Goal: Task Accomplishment & Management: Use online tool/utility

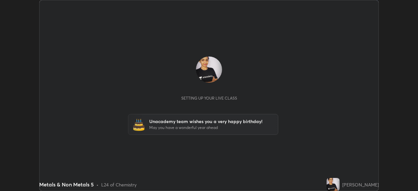
scroll to position [191, 418]
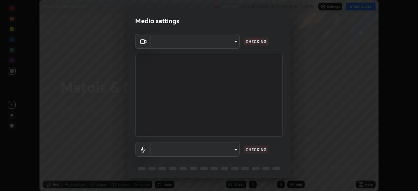
type input "c7661abdb2026871ead36f205add4b28eed2acd2256a3062a57d90756d6a7fda"
type input "default"
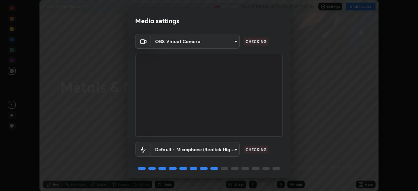
scroll to position [23, 0]
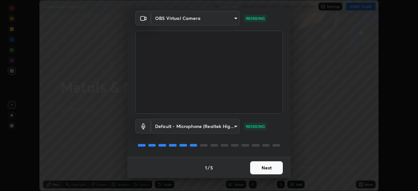
click at [261, 168] on button "Next" at bounding box center [266, 167] width 33 height 13
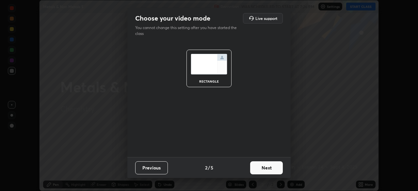
scroll to position [0, 0]
click at [261, 168] on button "Next" at bounding box center [266, 167] width 33 height 13
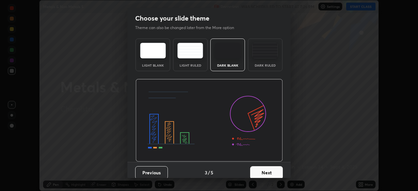
click at [259, 169] on button "Next" at bounding box center [266, 172] width 33 height 13
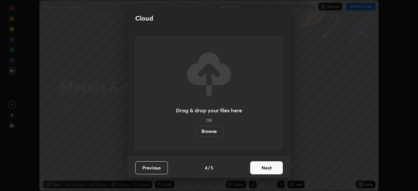
click at [260, 172] on button "Next" at bounding box center [266, 167] width 33 height 13
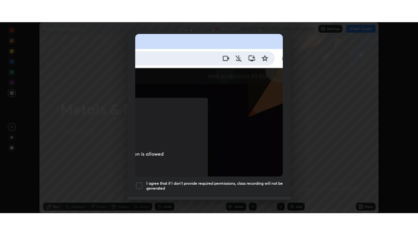
scroll to position [156, 0]
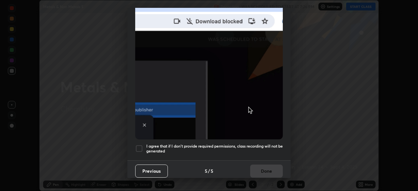
click at [139, 145] on div at bounding box center [139, 149] width 8 height 8
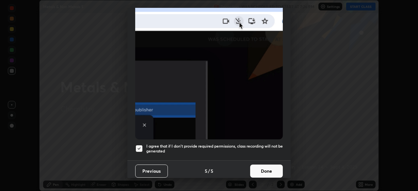
click at [264, 166] on button "Done" at bounding box center [266, 171] width 33 height 13
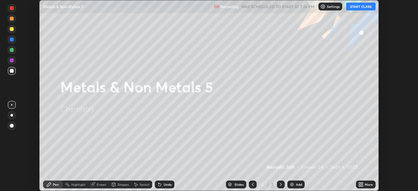
click at [358, 8] on button "START CLASS" at bounding box center [360, 7] width 29 height 8
click at [362, 186] on icon at bounding box center [362, 186] width 2 height 2
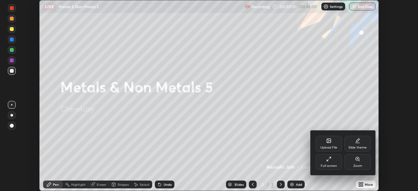
click at [324, 163] on div "Full screen" at bounding box center [329, 162] width 26 height 16
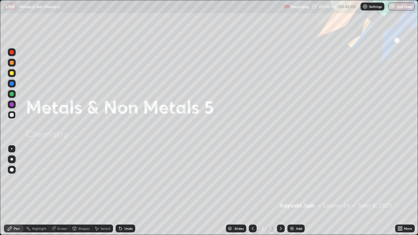
scroll to position [235, 418]
click at [298, 191] on div "Add" at bounding box center [299, 228] width 6 height 3
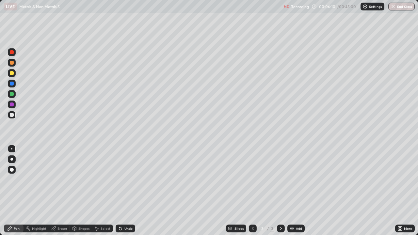
click at [120, 191] on icon at bounding box center [120, 229] width 3 height 3
click at [123, 191] on div "Undo" at bounding box center [126, 229] width 20 height 8
click at [12, 159] on div at bounding box center [11, 159] width 3 height 3
click at [12, 73] on div at bounding box center [12, 73] width 4 height 4
click at [126, 191] on div "Undo" at bounding box center [128, 228] width 8 height 3
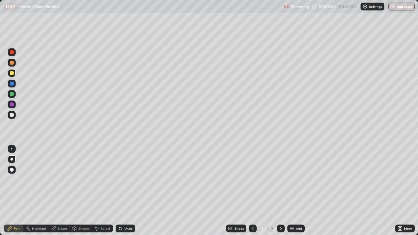
click at [126, 191] on div "Undo" at bounding box center [128, 228] width 8 height 3
click at [127, 191] on div "Undo" at bounding box center [128, 228] width 8 height 3
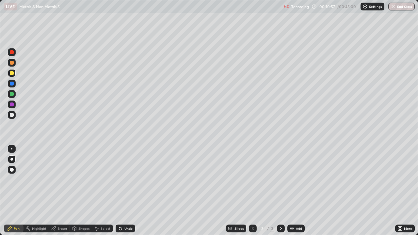
click at [14, 114] on div at bounding box center [12, 115] width 8 height 8
click at [12, 105] on div at bounding box center [12, 105] width 4 height 4
click at [308, 191] on div "Slides 3 / 3 Add" at bounding box center [265, 228] width 260 height 13
click at [315, 191] on div "Slides 3 / 3 Add" at bounding box center [265, 228] width 260 height 13
click at [340, 191] on div "Slides 3 / 3 Add" at bounding box center [265, 228] width 260 height 13
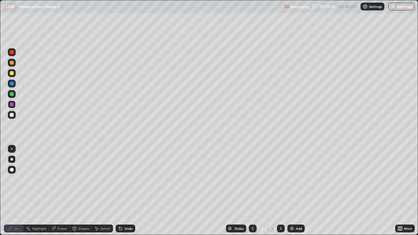
click at [353, 191] on div "Slides 3 / 3 Add" at bounding box center [265, 228] width 260 height 13
click at [352, 191] on div "Slides 3 / 3 Add" at bounding box center [265, 228] width 260 height 13
click at [299, 191] on div "Add" at bounding box center [299, 228] width 6 height 3
click at [13, 74] on div at bounding box center [12, 73] width 4 height 4
click at [8, 113] on div at bounding box center [12, 115] width 8 height 8
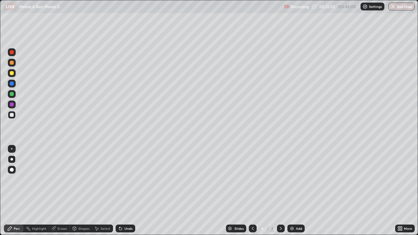
click at [76, 191] on icon at bounding box center [74, 228] width 5 height 5
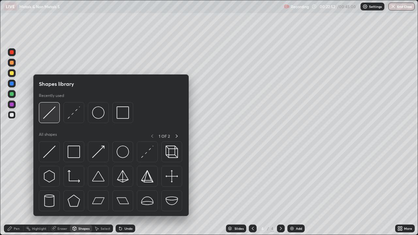
click at [50, 112] on img at bounding box center [49, 113] width 12 height 12
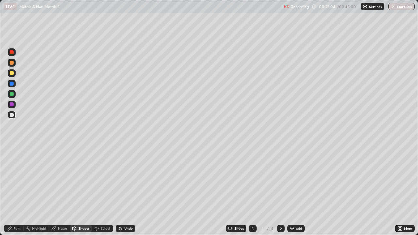
click at [19, 191] on div "Pen" at bounding box center [17, 228] width 6 height 3
click at [82, 191] on div "Shapes" at bounding box center [83, 228] width 11 height 3
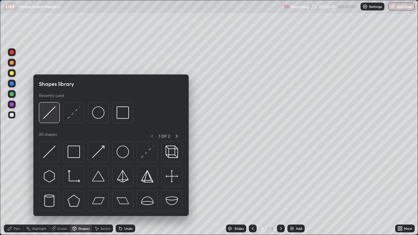
click at [52, 112] on img at bounding box center [49, 113] width 12 height 12
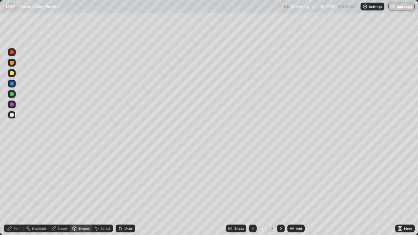
click at [12, 191] on icon at bounding box center [9, 228] width 5 height 5
click at [65, 191] on div "Eraser" at bounding box center [62, 228] width 10 height 3
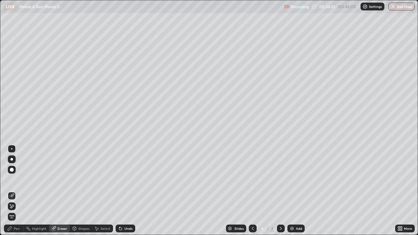
click at [17, 191] on div "Pen" at bounding box center [14, 229] width 20 height 8
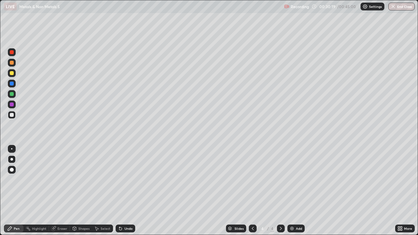
click at [104, 191] on div "Select" at bounding box center [106, 228] width 10 height 3
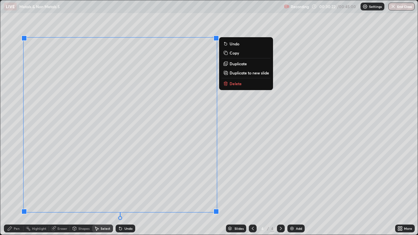
click at [230, 81] on p "Delete" at bounding box center [236, 83] width 12 height 5
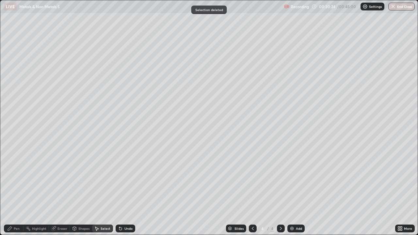
click at [18, 191] on div "Pen" at bounding box center [17, 228] width 6 height 3
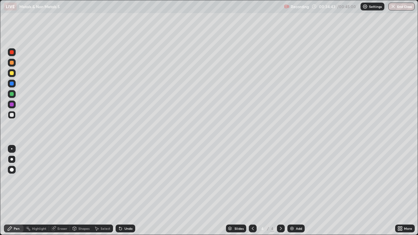
click at [396, 9] on button "End Class" at bounding box center [401, 7] width 26 height 8
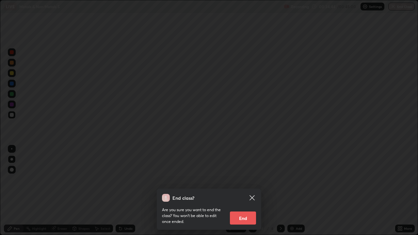
click at [246, 191] on button "End" at bounding box center [243, 218] width 26 height 13
